Goal: Information Seeking & Learning: Learn about a topic

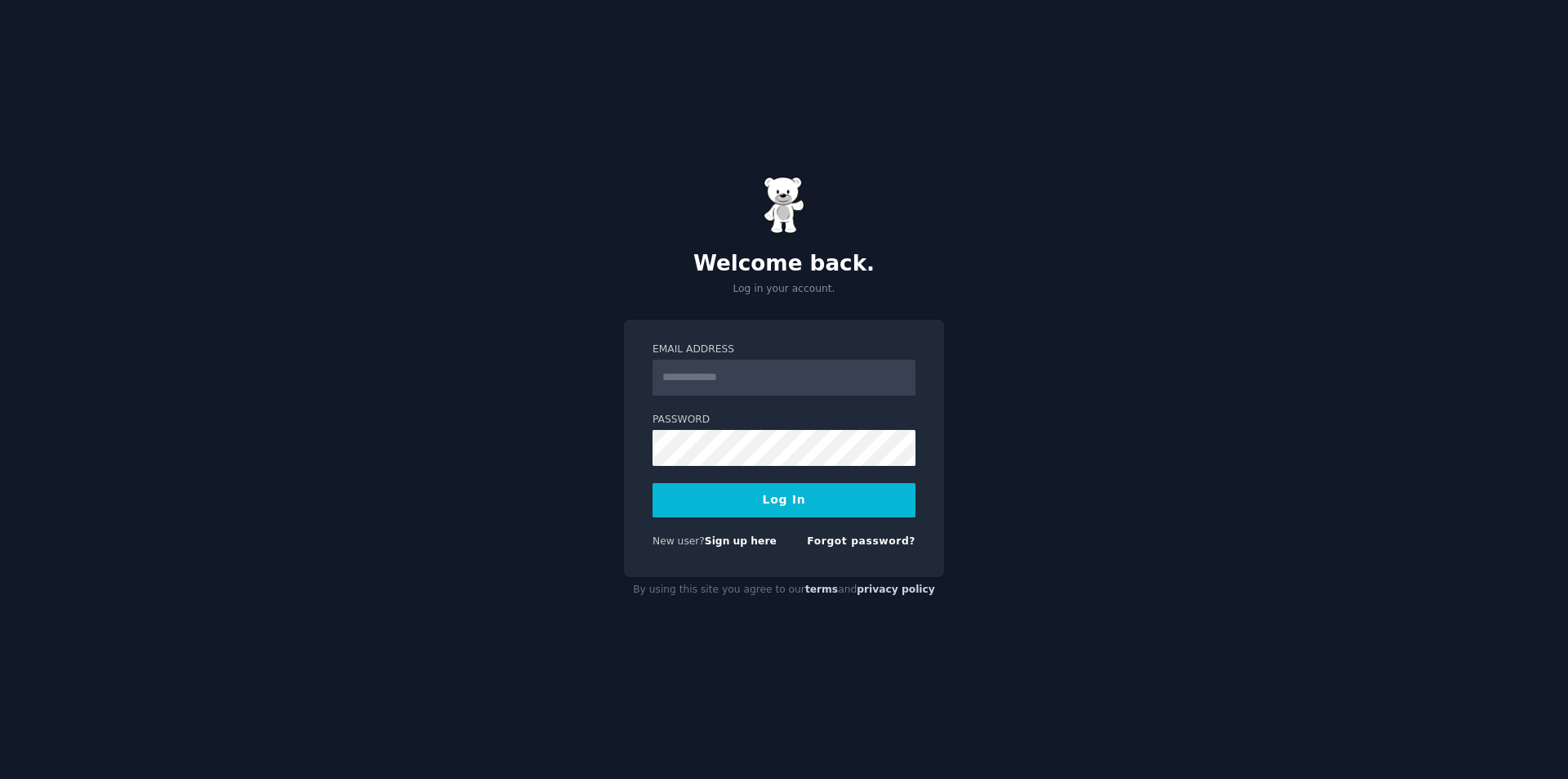
click at [736, 385] on input "Email Address" at bounding box center [784, 377] width 263 height 36
type input "**********"
click at [751, 498] on button "Log In" at bounding box center [784, 501] width 263 height 35
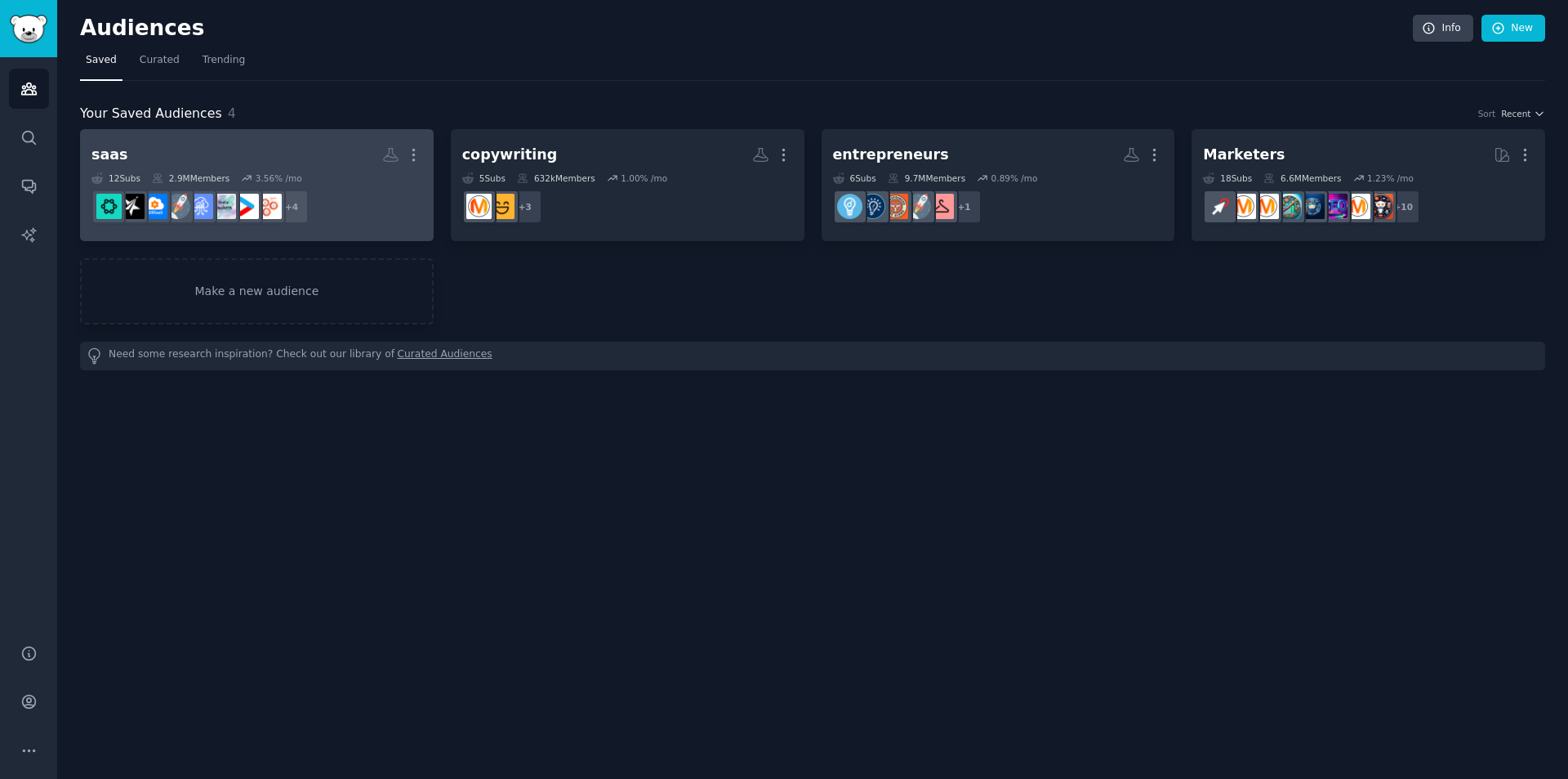
click at [242, 168] on h2 "saas More" at bounding box center [256, 154] width 331 height 28
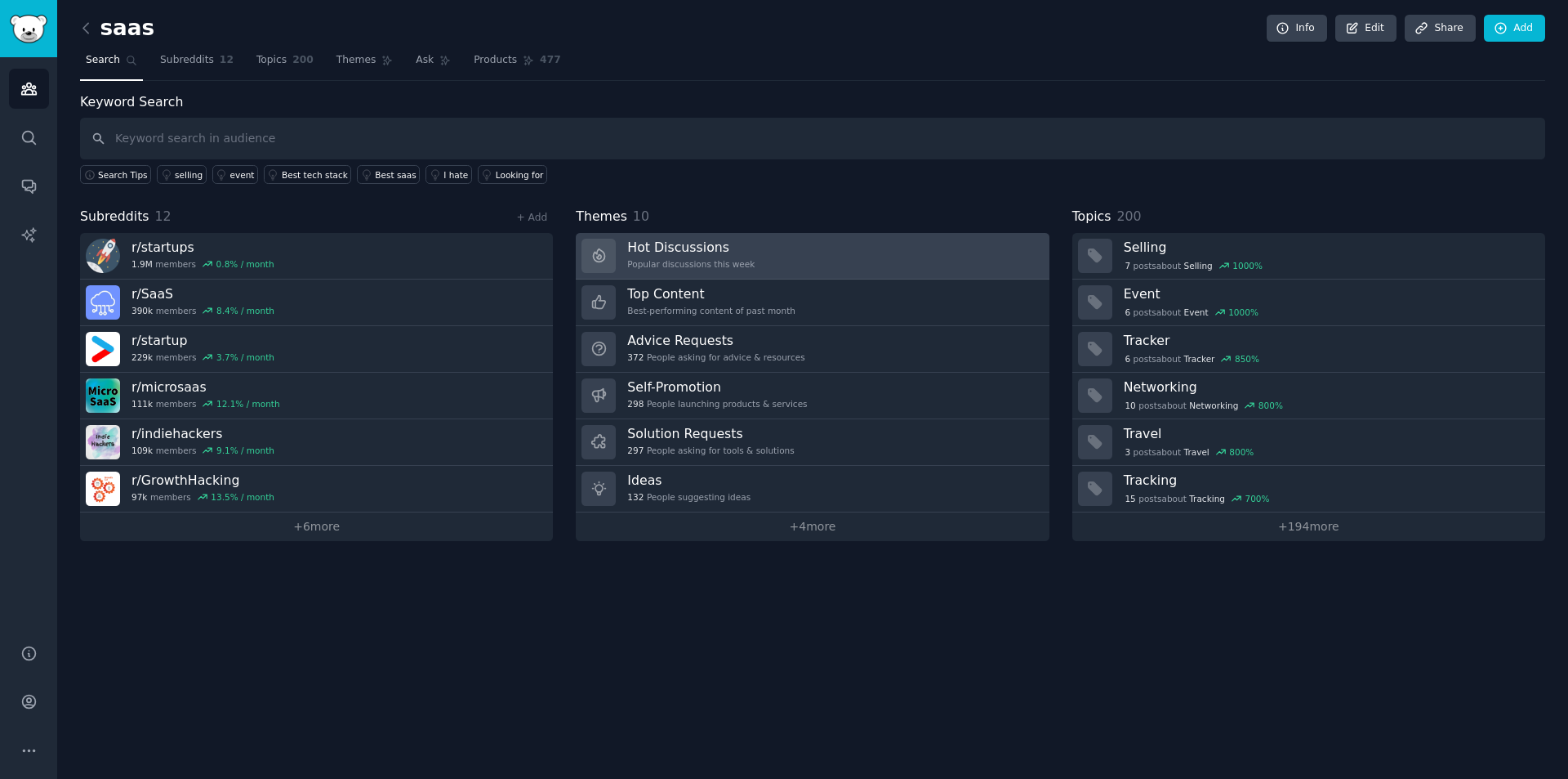
click at [709, 266] on div "Popular discussions this week" at bounding box center [691, 264] width 128 height 12
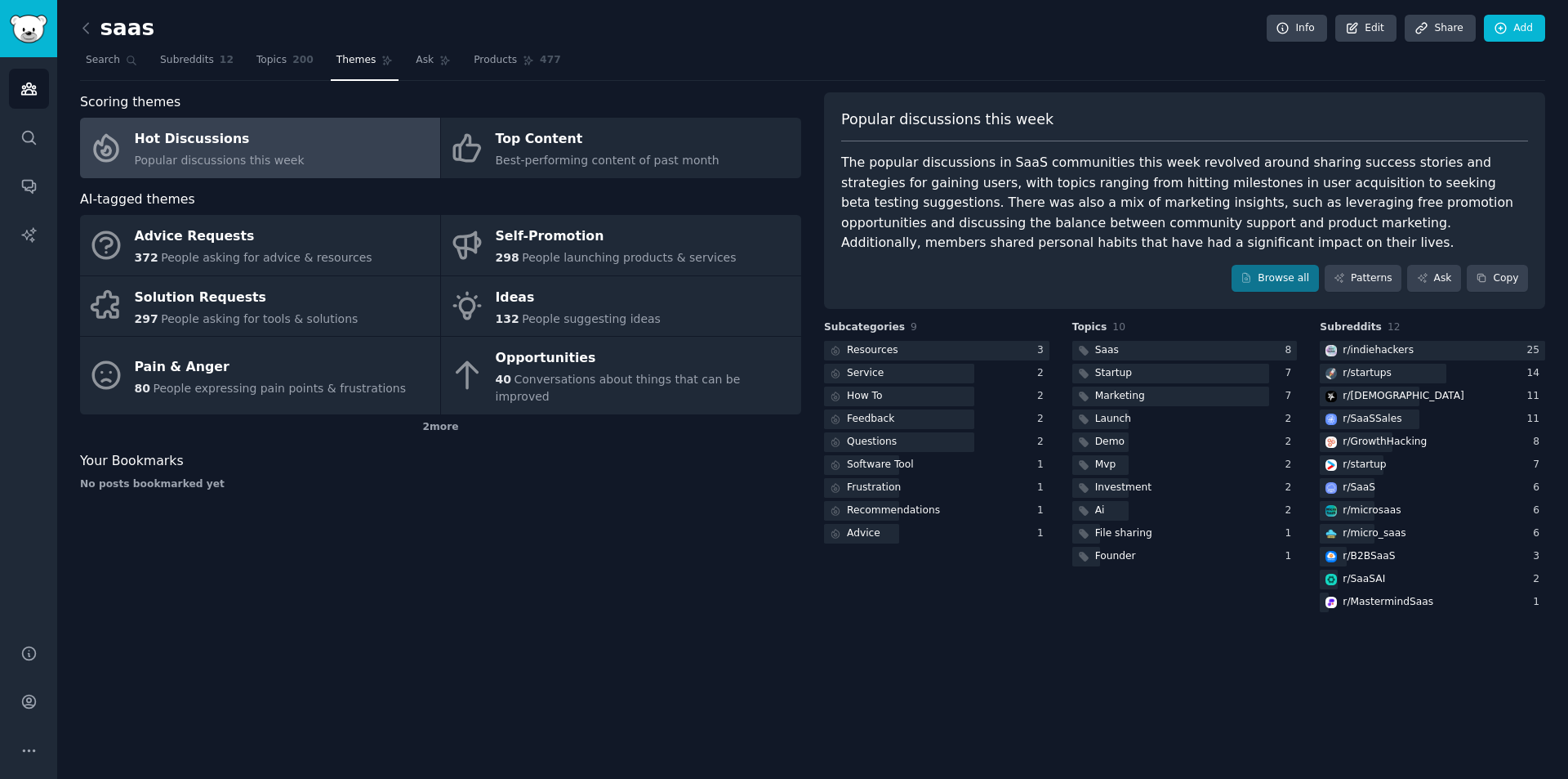
click at [305, 144] on link "Hot Discussions Popular discussions this week" at bounding box center [260, 148] width 360 height 60
click at [1291, 287] on link "Browse all" at bounding box center [1275, 278] width 88 height 27
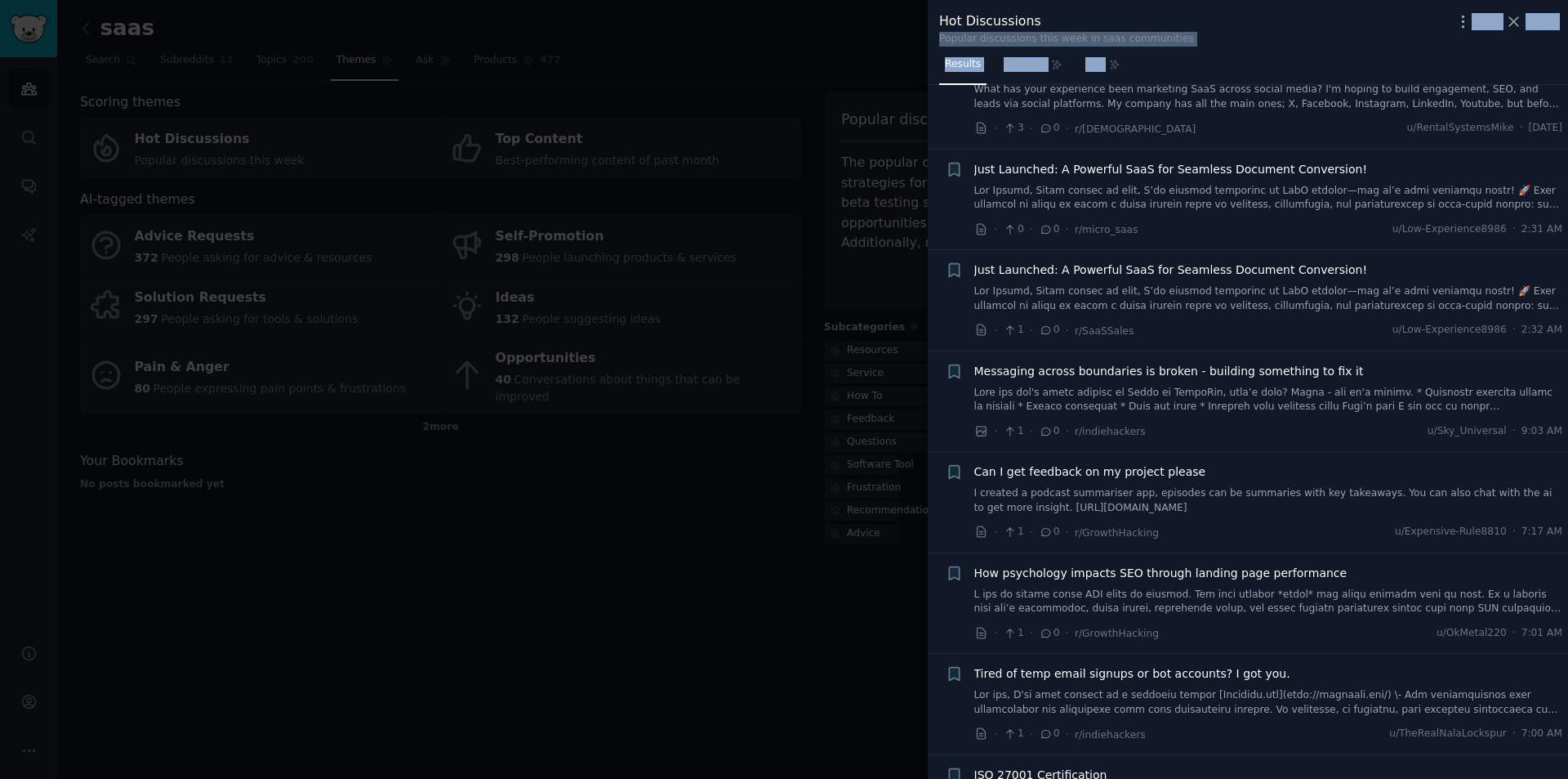
scroll to position [9185, 0]
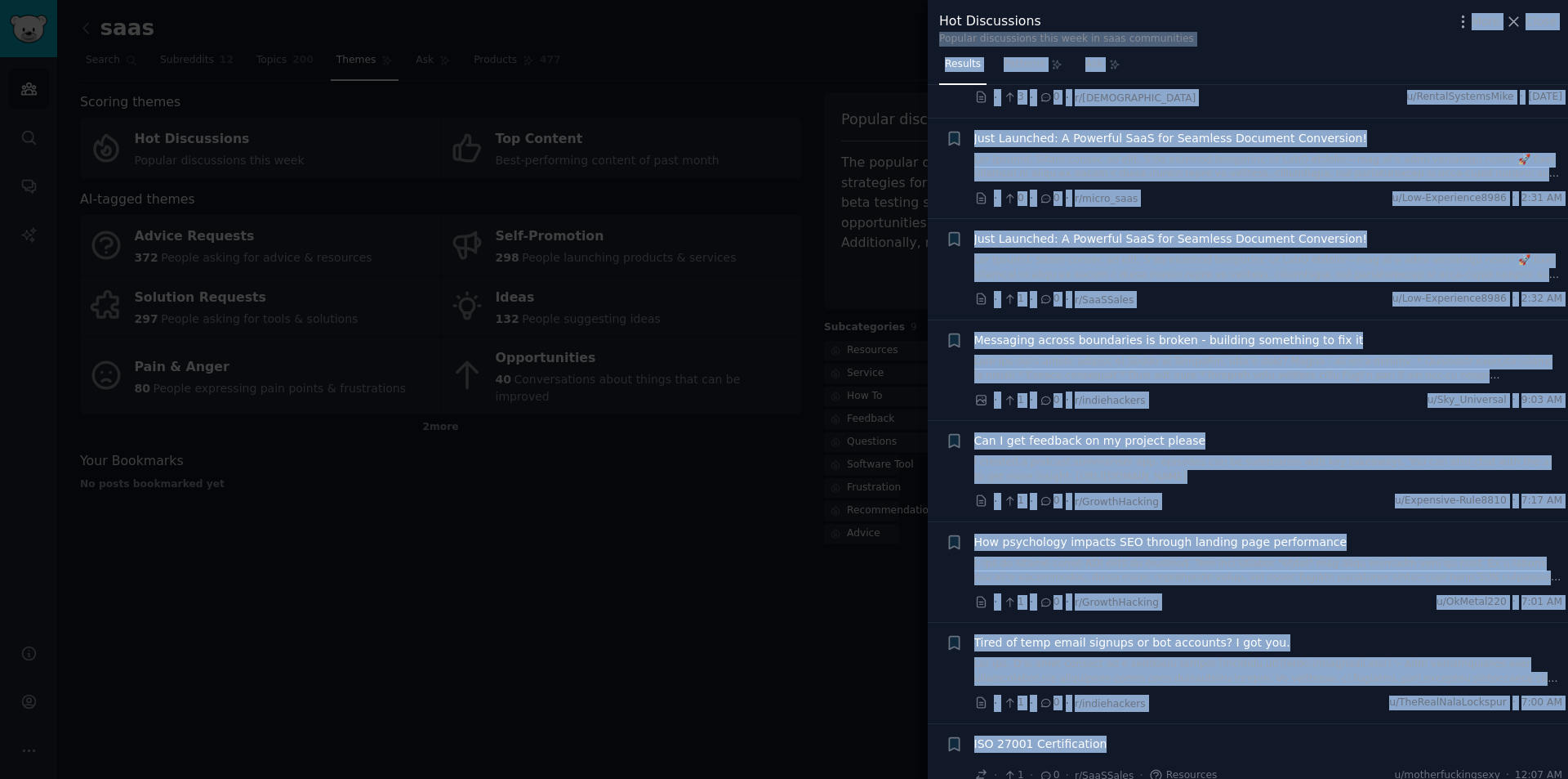
drag, startPoint x: 942, startPoint y: 43, endPoint x: 1455, endPoint y: 719, distance: 848.6
click at [1455, 719] on div "Hot Discussions Popular discussions this week in saas communities More Close Re…" at bounding box center [1248, 390] width 640 height 779
copy div "Loremip dolorsitame cons adip el sedd eiusmodtemp Inci Utlab Etdolor Magnaali E…"
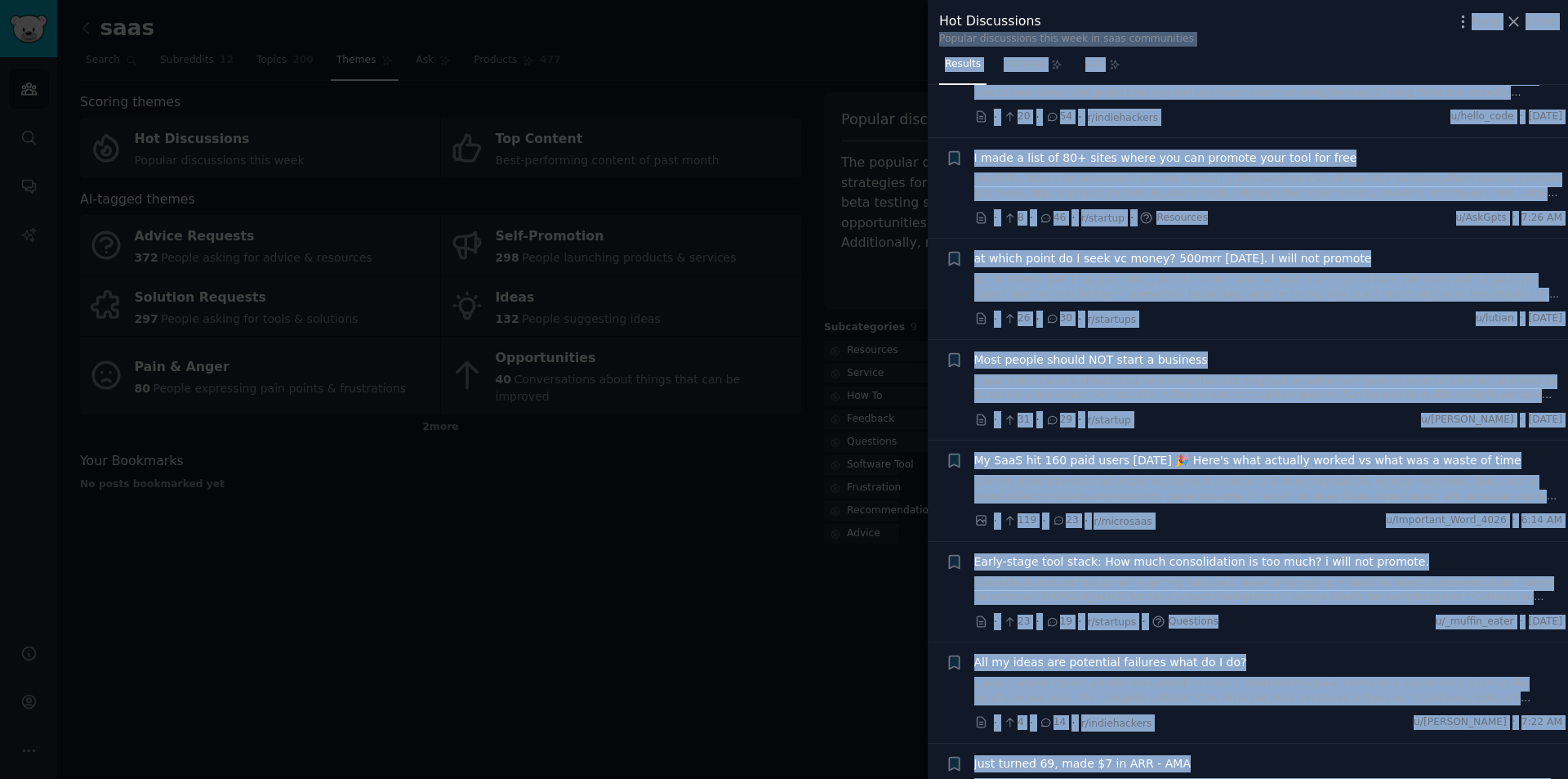
scroll to position [0, 0]
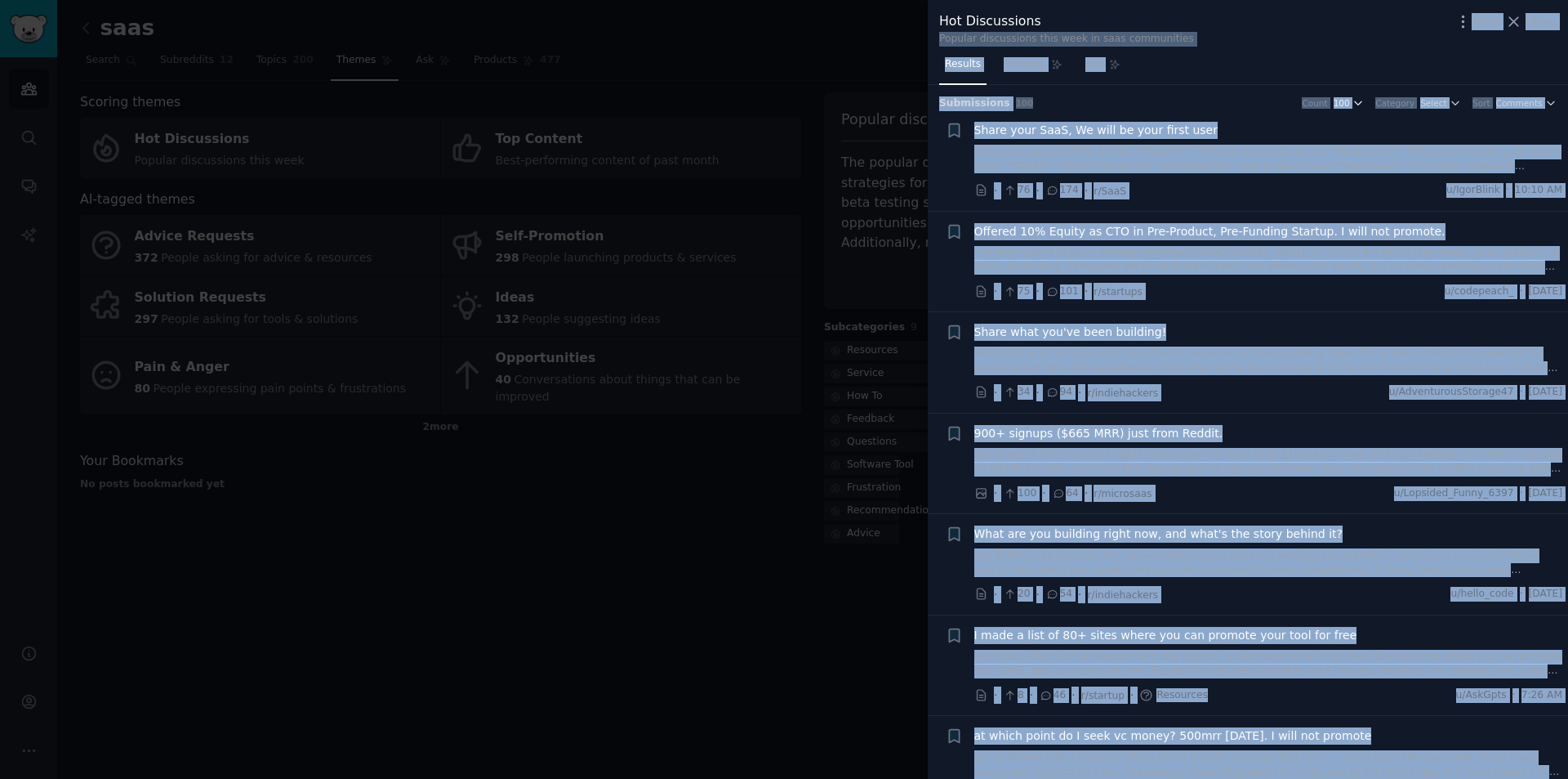
click at [1350, 99] on span "100" at bounding box center [1342, 103] width 16 height 12
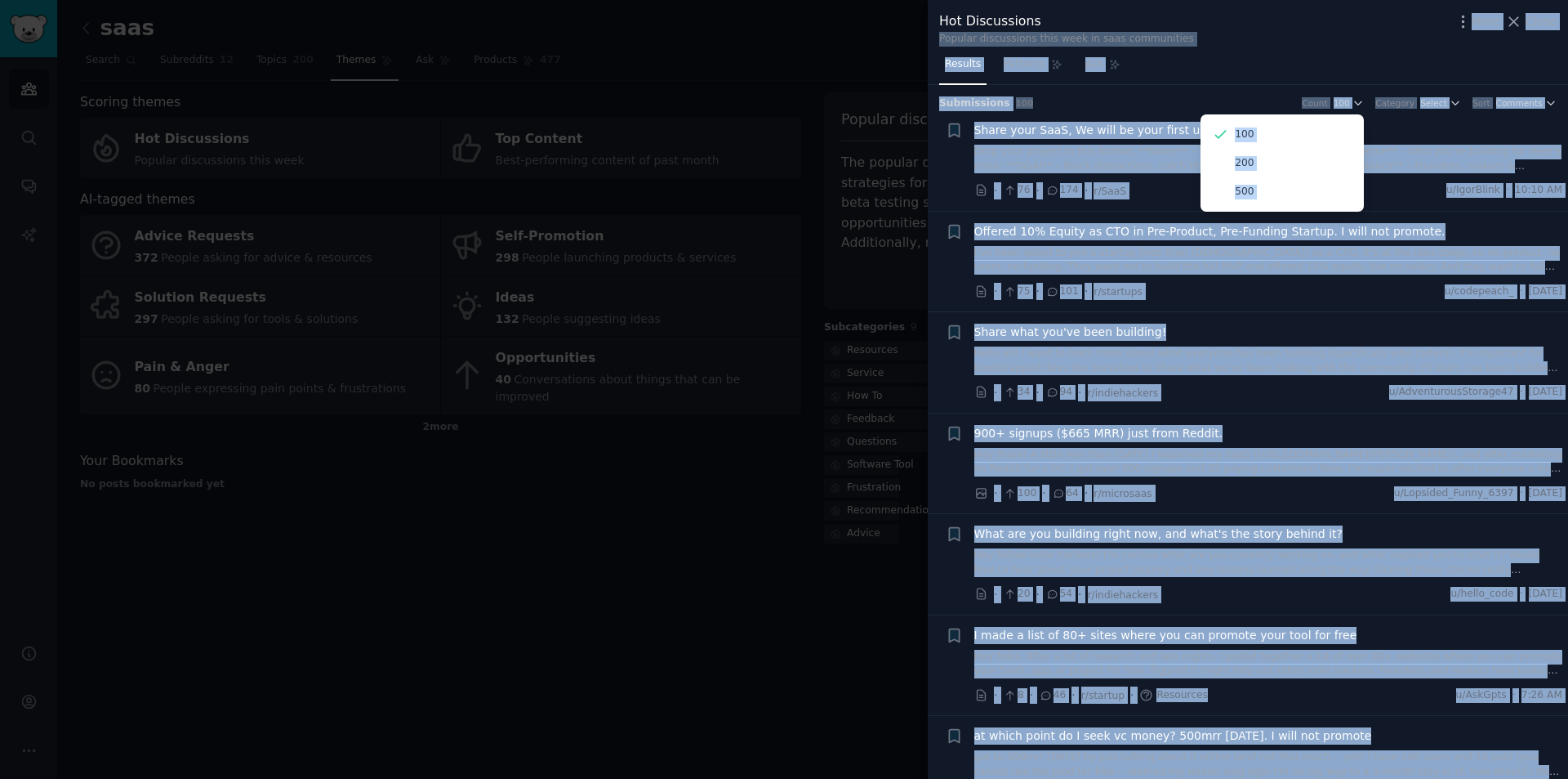
click at [1268, 88] on div "Submission s 100 Count 100 100 200 500 Category Select Sort Comments" at bounding box center [1247, 98] width 617 height 26
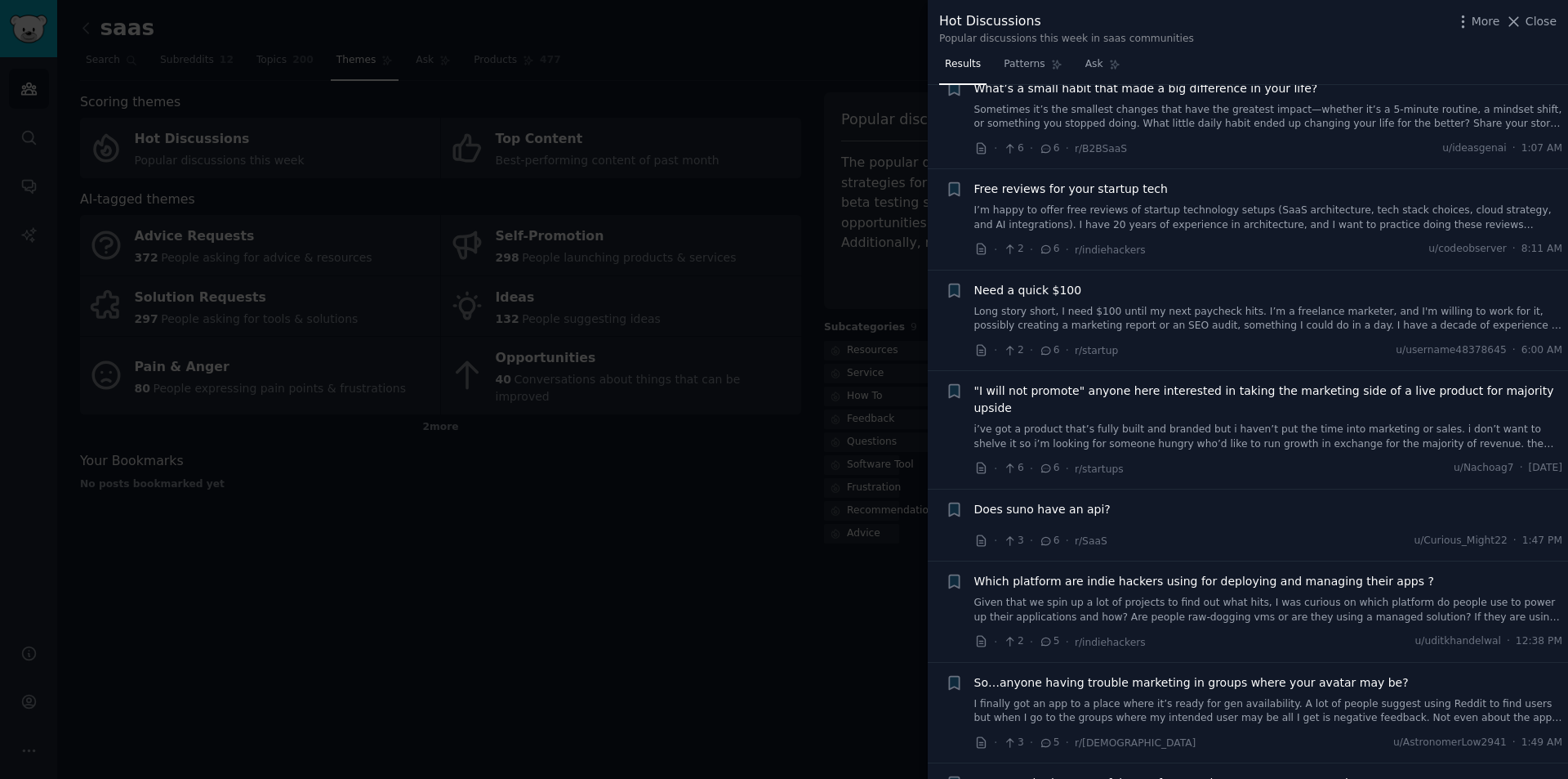
scroll to position [2818, 0]
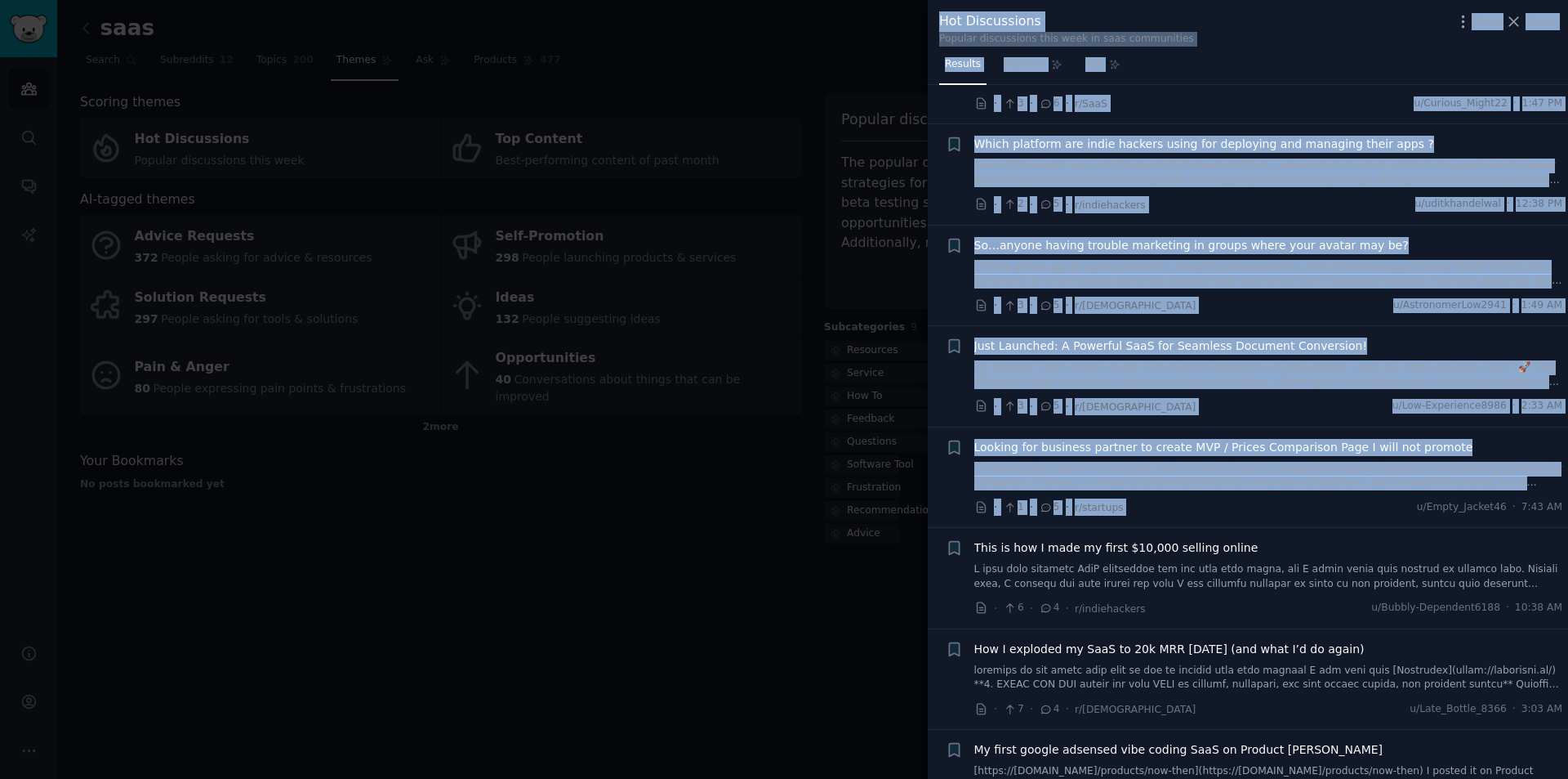
drag, startPoint x: 906, startPoint y: 109, endPoint x: 1401, endPoint y: 486, distance: 622.2
click at [1400, 493] on div "Hot Discussions Popular discussions this week in saas communities More Close Re…" at bounding box center [784, 390] width 1568 height 779
copy div "Lor Ipsumdolors Ametcon adipiscinge sedd eius te inci utlaboreetd Magn Aliqu En…"
